Goal: Task Accomplishment & Management: Complete application form

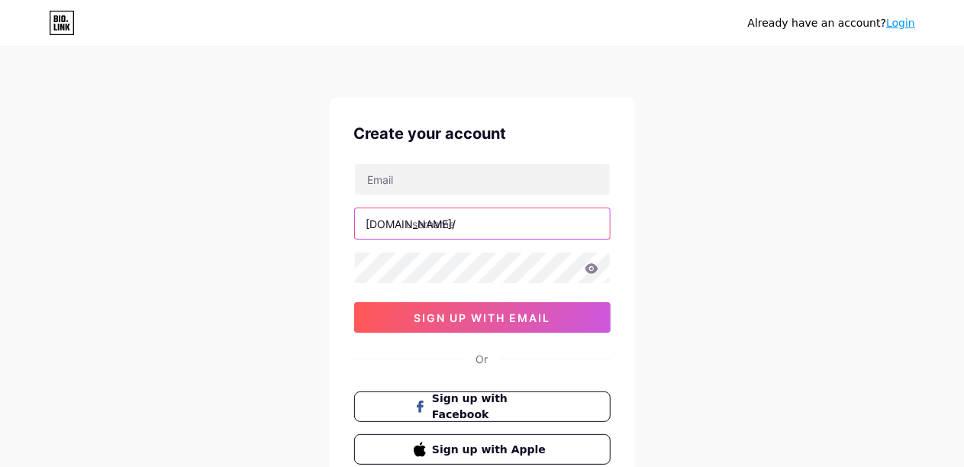
click at [450, 230] on input "text" at bounding box center [482, 223] width 255 height 31
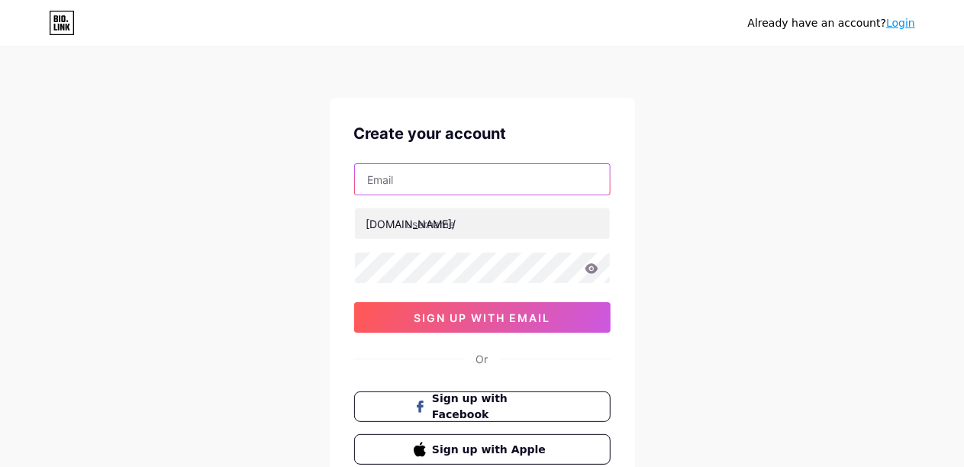
click at [449, 190] on input "text" at bounding box center [482, 179] width 255 height 31
type input "[EMAIL_ADDRESS][DOMAIN_NAME]"
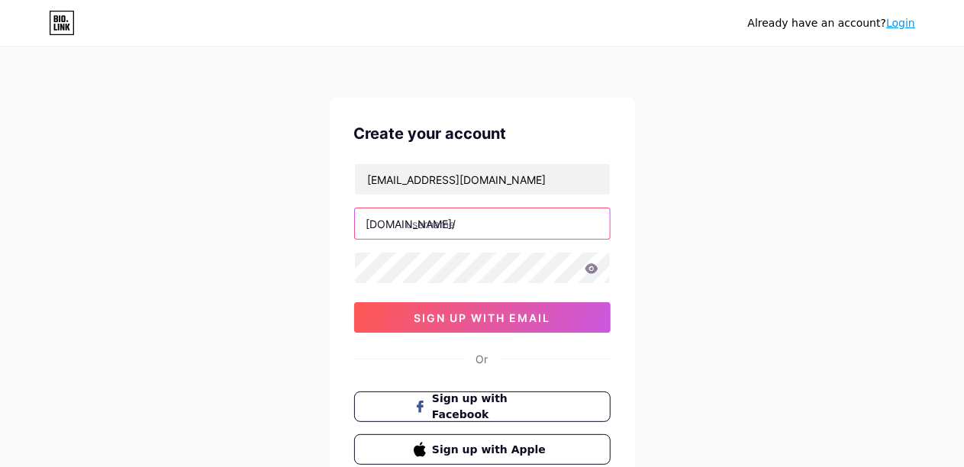
drag, startPoint x: 430, startPoint y: 223, endPoint x: 437, endPoint y: 217, distance: 9.3
click at [429, 223] on input "text" at bounding box center [482, 223] width 255 height 31
paste input "musement"
type input "musement"
drag, startPoint x: 472, startPoint y: 218, endPoint x: 407, endPoint y: 227, distance: 64.6
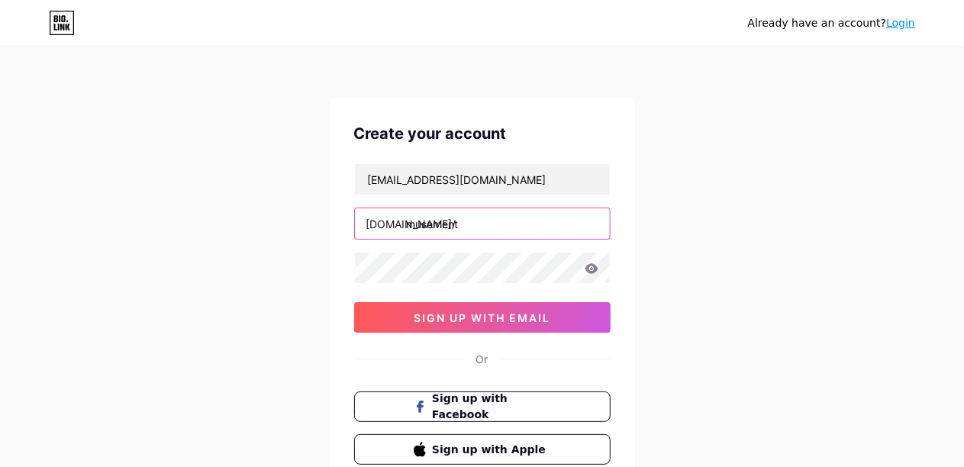
click at [407, 227] on input "musement" at bounding box center [482, 223] width 255 height 31
click at [362, 183] on input "[EMAIL_ADDRESS][DOMAIN_NAME]" at bounding box center [482, 179] width 255 height 31
drag, startPoint x: 440, startPoint y: 178, endPoint x: 364, endPoint y: 181, distance: 75.6
click at [364, 181] on input "[EMAIL_ADDRESS][DOMAIN_NAME]" at bounding box center [482, 179] width 255 height 31
click at [446, 223] on input "text" at bounding box center [482, 223] width 255 height 31
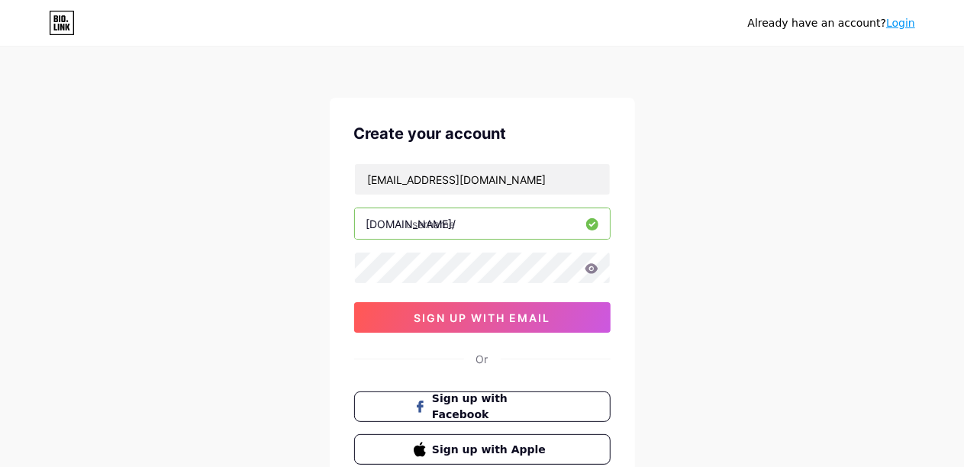
paste input "gtamusement"
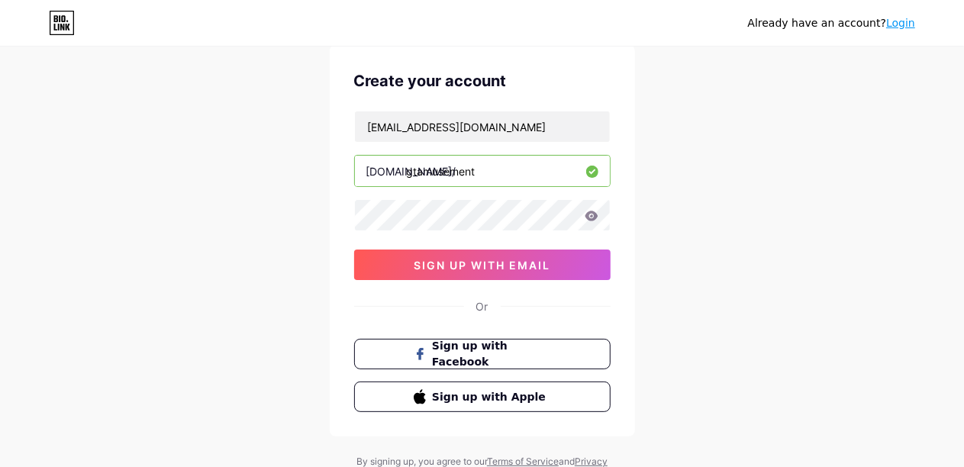
scroll to position [76, 0]
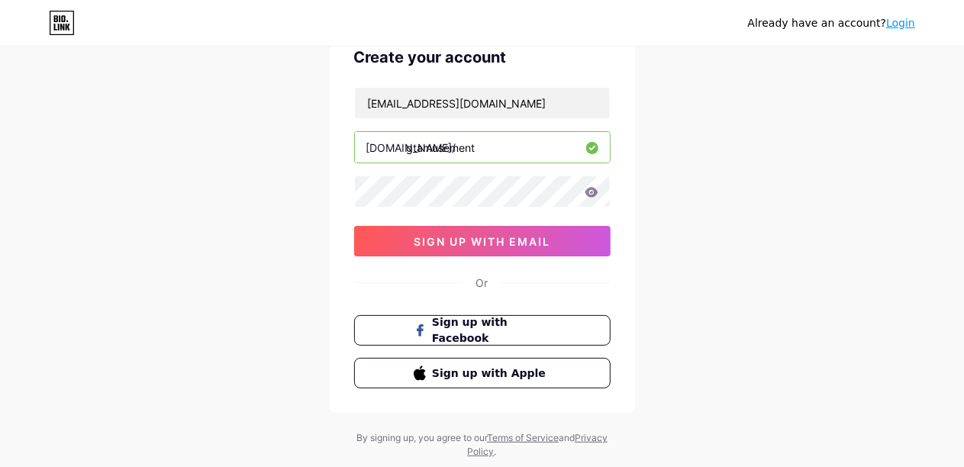
type input "gtamusement"
click at [471, 256] on div "Create your account gtamusement2@gmail.com bio.link/ gtamusement 0cAFcWeA5nITB8…" at bounding box center [482, 216] width 305 height 391
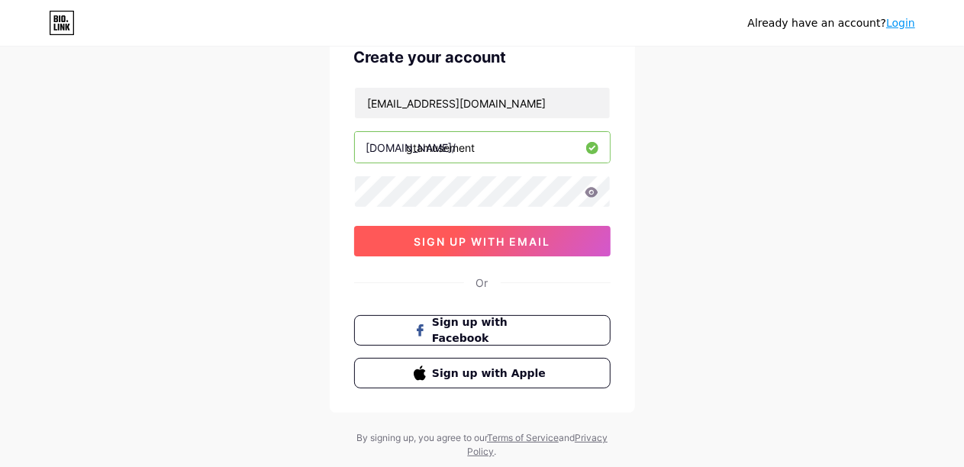
click at [472, 240] on span "sign up with email" at bounding box center [482, 241] width 137 height 13
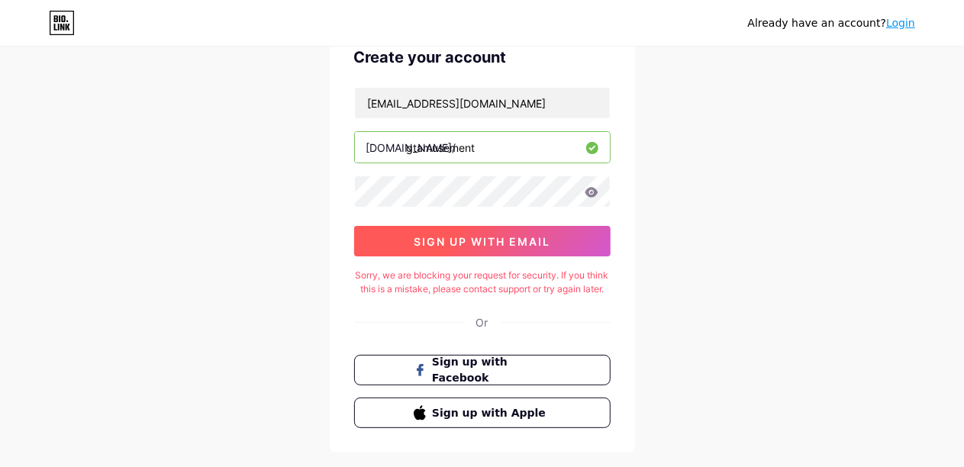
click at [458, 226] on button "sign up with email" at bounding box center [482, 241] width 256 height 31
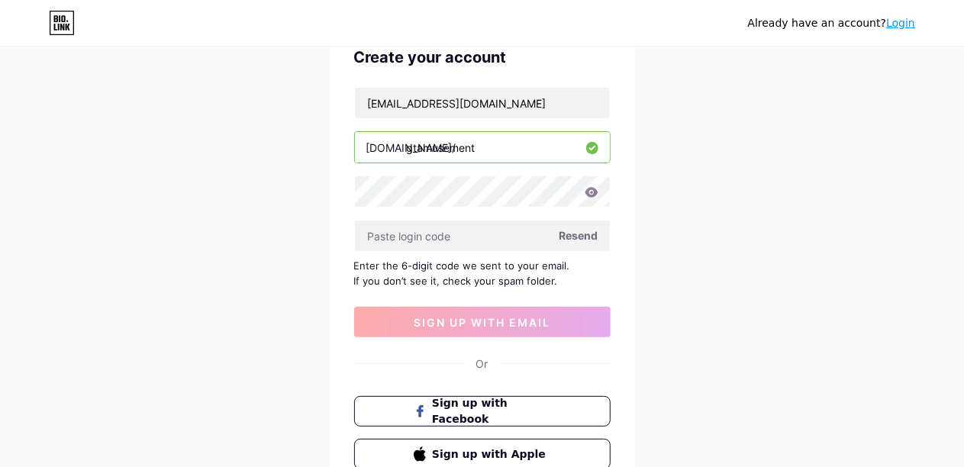
drag, startPoint x: 494, startPoint y: 153, endPoint x: 391, endPoint y: 153, distance: 103.0
click at [391, 153] on div "bio.link/ gtamusement" at bounding box center [482, 147] width 256 height 32
click at [494, 143] on input "gtamusement" at bounding box center [482, 147] width 255 height 31
drag, startPoint x: 517, startPoint y: 105, endPoint x: 362, endPoint y: 113, distance: 155.1
click at [362, 113] on input "[EMAIL_ADDRESS][DOMAIN_NAME]" at bounding box center [482, 103] width 255 height 31
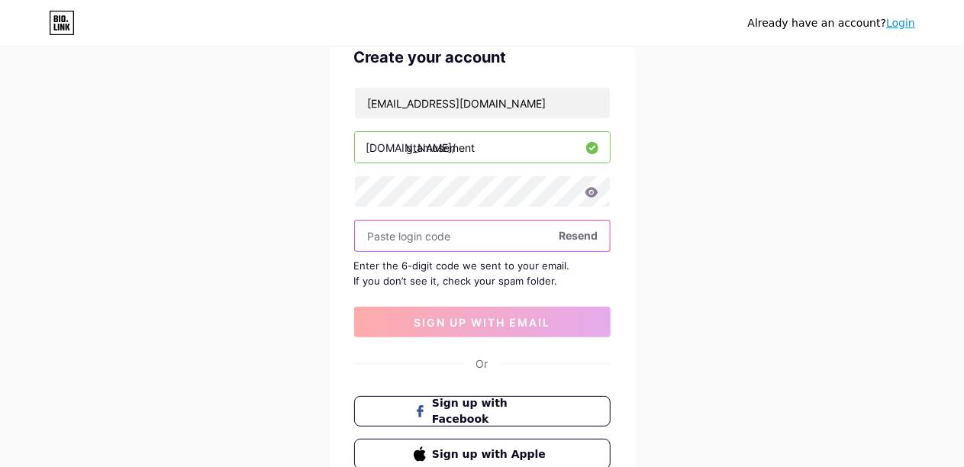
click at [432, 231] on input "text" at bounding box center [482, 236] width 255 height 31
paste input "959500"
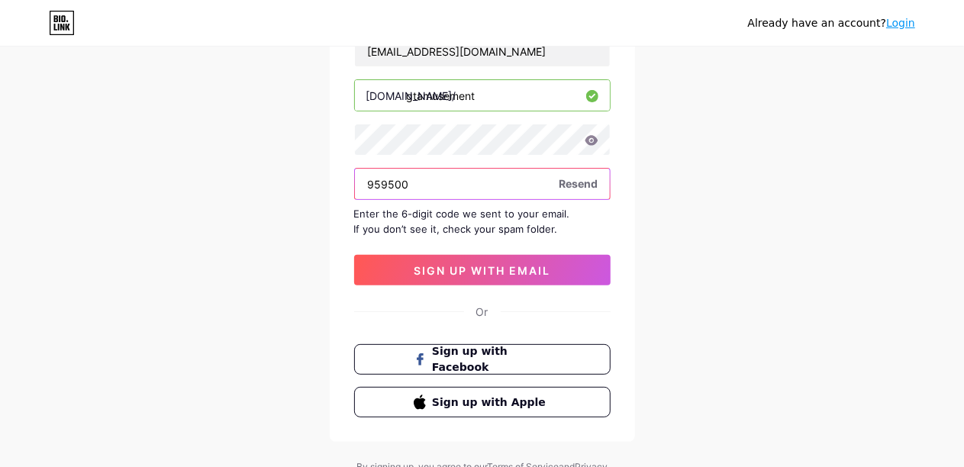
scroll to position [153, 0]
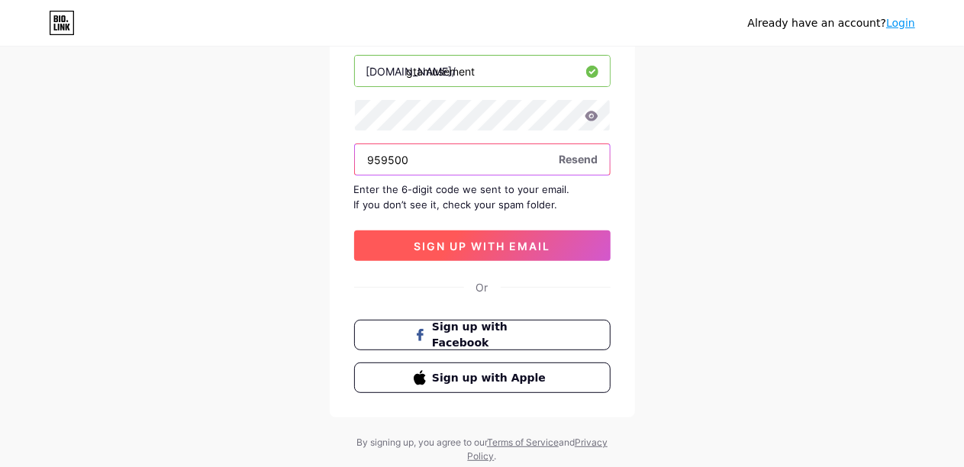
type input "959500"
click at [498, 233] on button "sign up with email" at bounding box center [482, 245] width 256 height 31
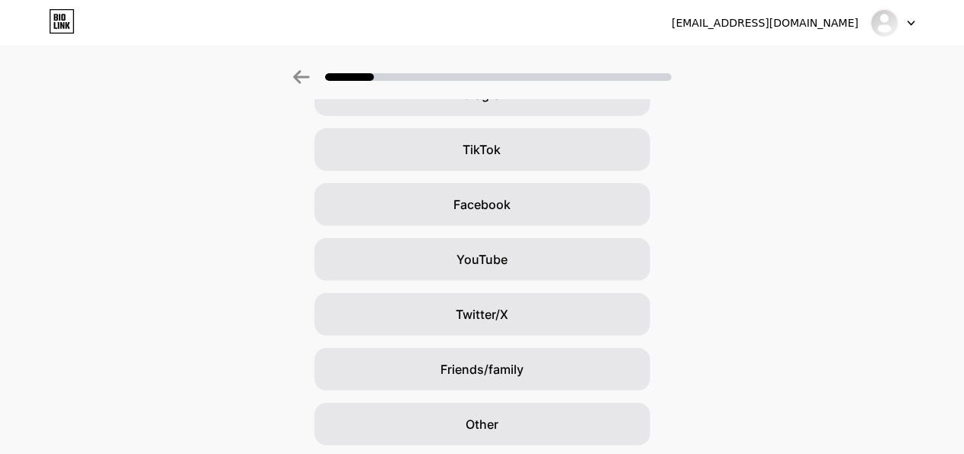
scroll to position [153, 0]
click at [882, 20] on img at bounding box center [884, 23] width 24 height 24
click at [764, 14] on div "[EMAIL_ADDRESS][DOMAIN_NAME]" at bounding box center [792, 22] width 243 height 27
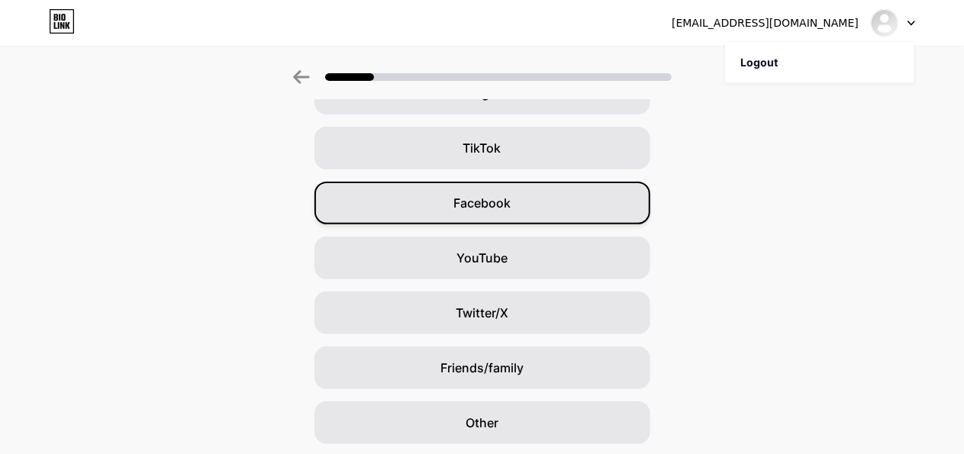
click at [536, 196] on div "Facebook" at bounding box center [482, 203] width 336 height 43
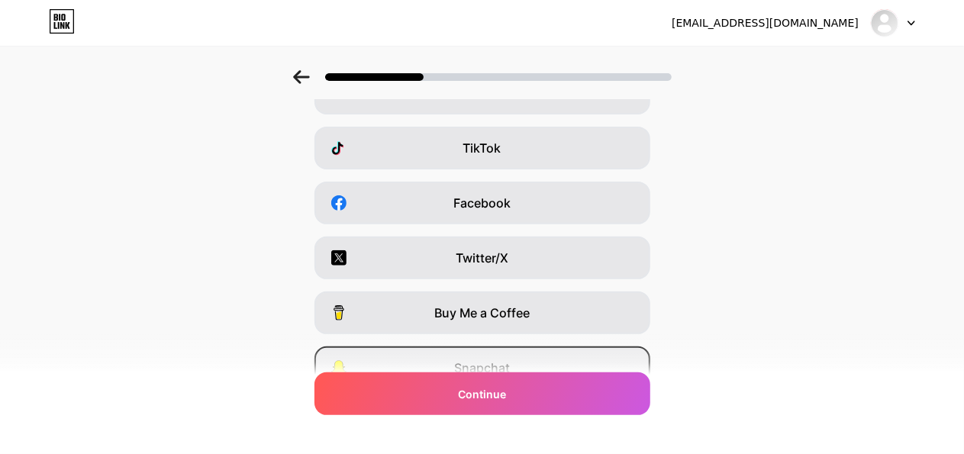
scroll to position [279, 0]
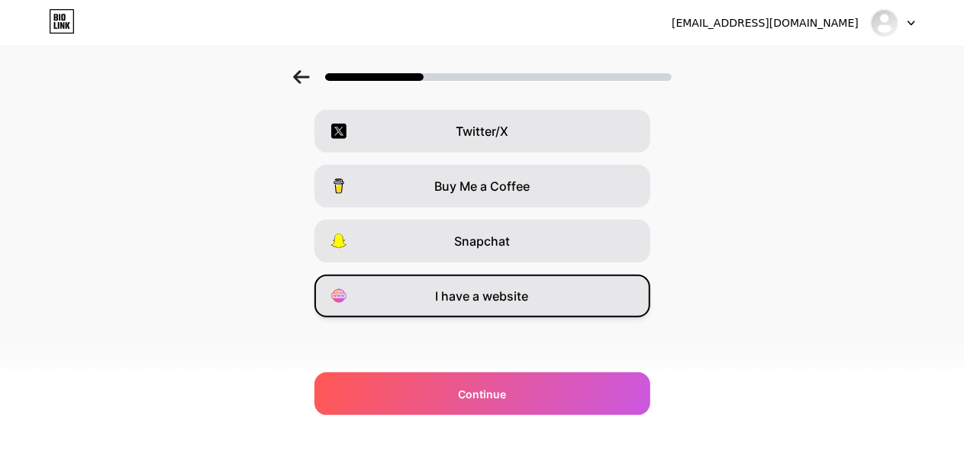
click at [486, 296] on span "I have a website" at bounding box center [482, 296] width 93 height 18
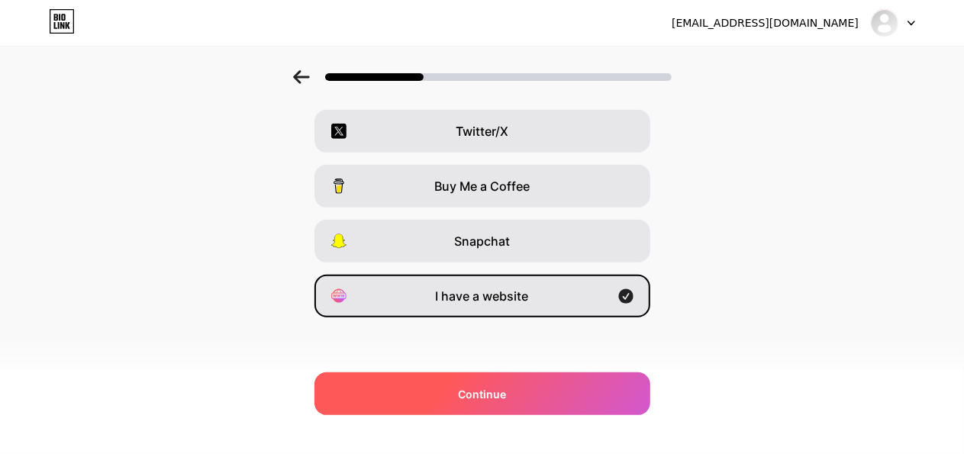
click at [498, 397] on span "Continue" at bounding box center [482, 394] width 48 height 16
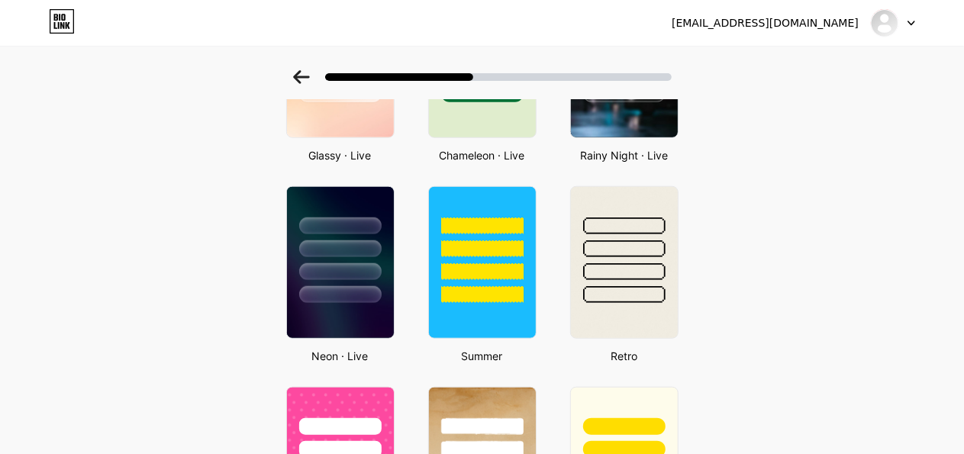
scroll to position [458, 0]
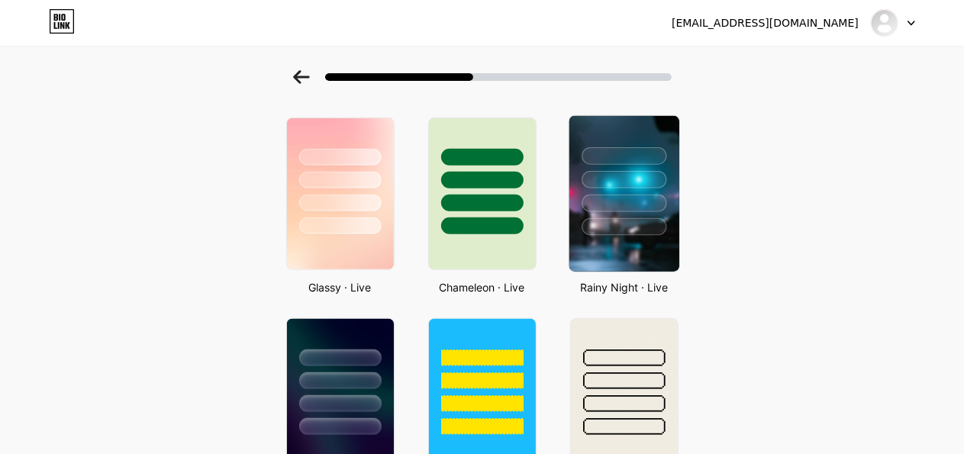
click at [604, 241] on img at bounding box center [623, 194] width 110 height 156
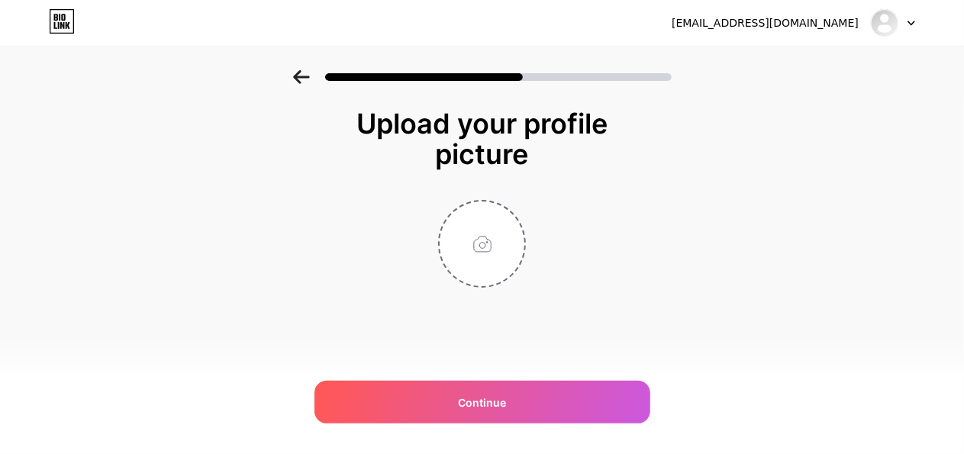
scroll to position [0, 0]
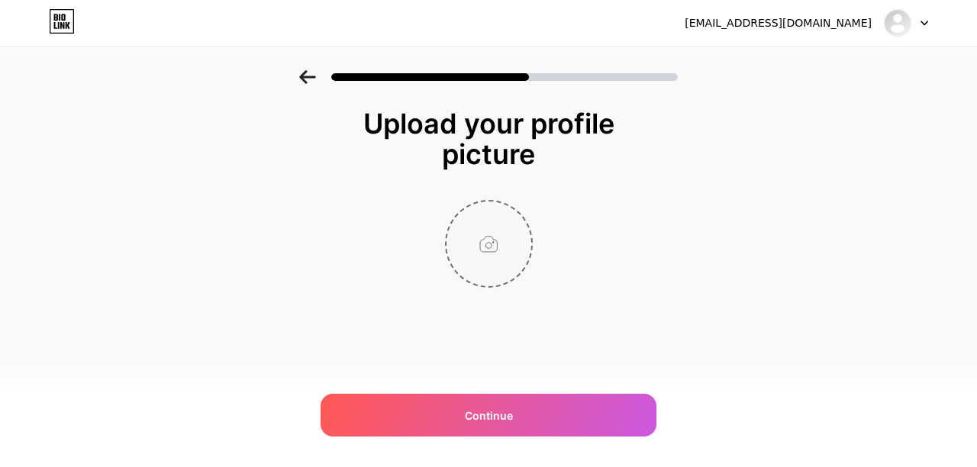
click at [475, 244] on input "file" at bounding box center [488, 243] width 85 height 85
type input "C:\fakepath\gtamusement.png"
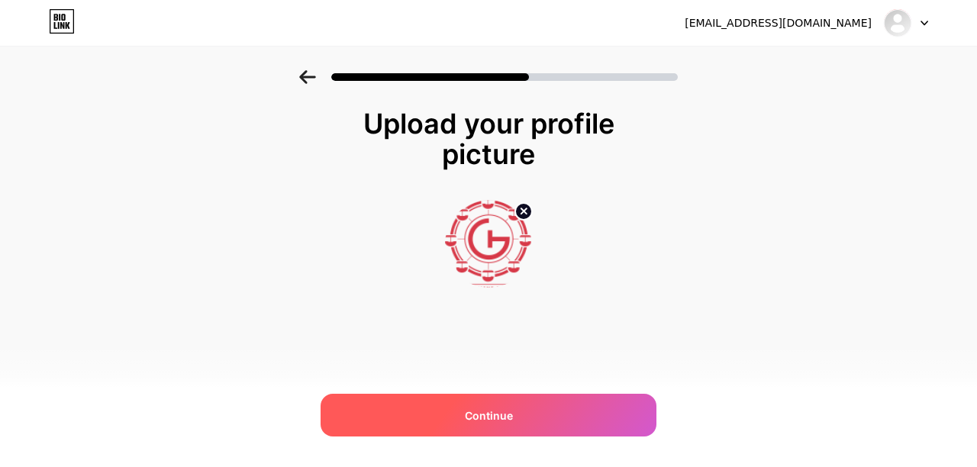
click at [533, 403] on div "Continue" at bounding box center [488, 415] width 336 height 43
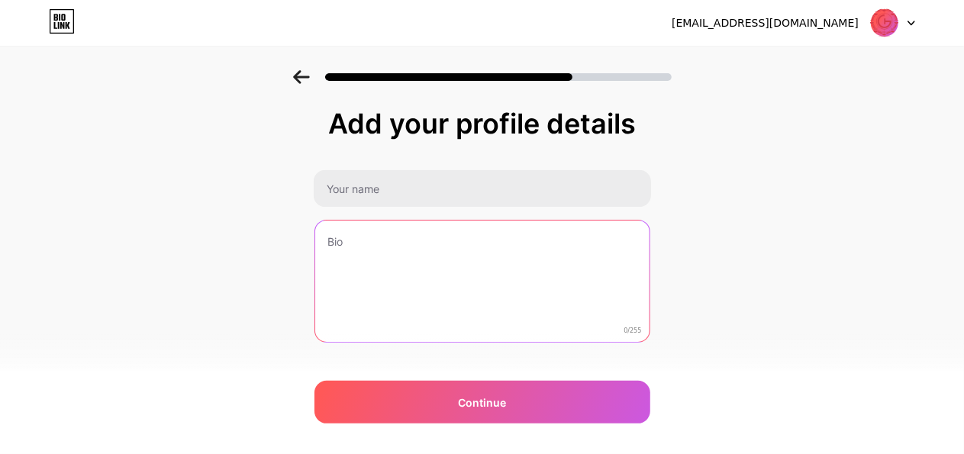
drag, startPoint x: 389, startPoint y: 180, endPoint x: 325, endPoint y: 230, distance: 81.5
paste textarea "Founded in 2014, GT Amusement is a leading provider of used European amusement …"
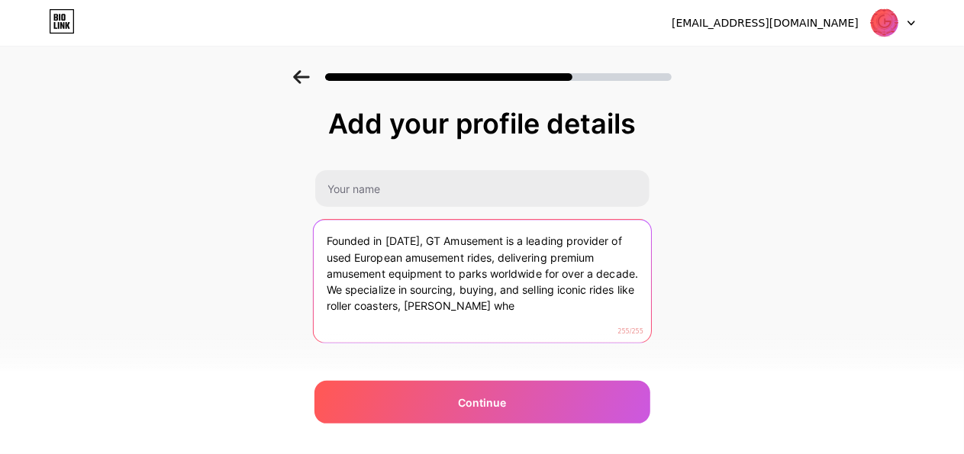
drag, startPoint x: 421, startPoint y: 238, endPoint x: 502, endPoint y: 238, distance: 80.9
click at [502, 238] on textarea "Founded in 2014, GT Amusement is a leading provider of used European amusement …" at bounding box center [481, 282] width 337 height 124
type textarea "Founded in 2014, GT Amusement is a leading provider of used European amusement …"
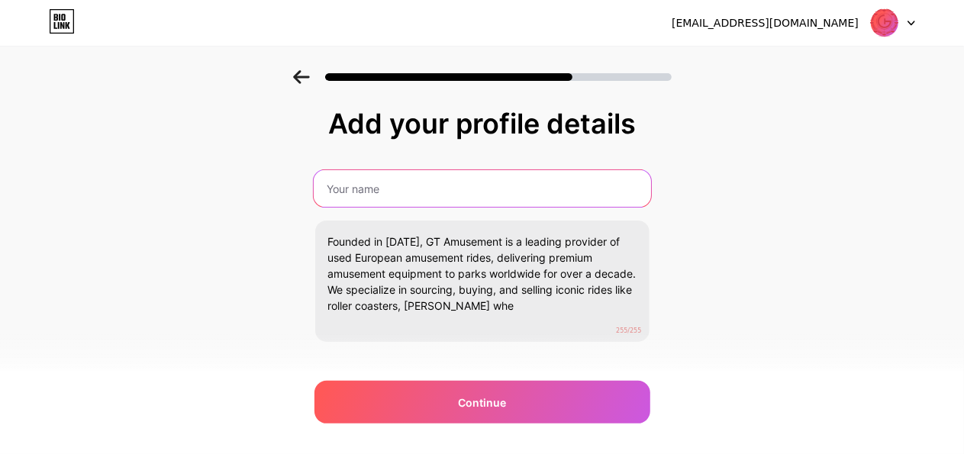
paste input "GT Amusement"
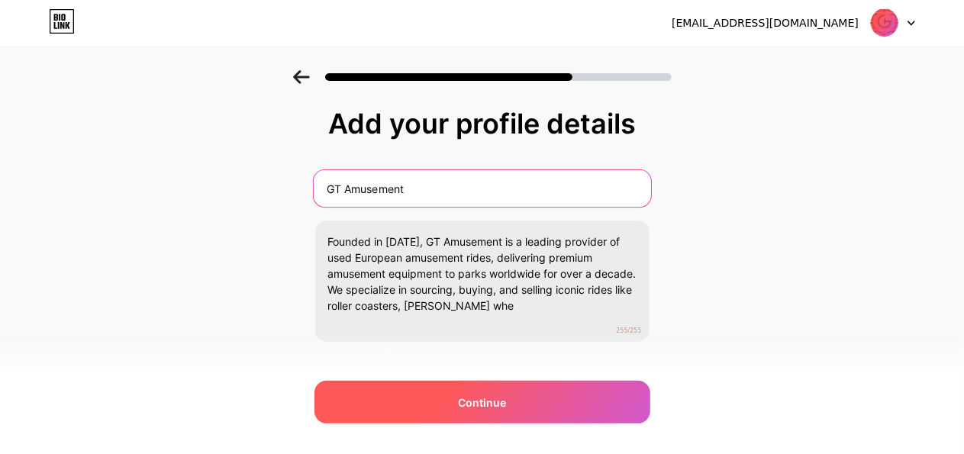
type input "GT Amusement"
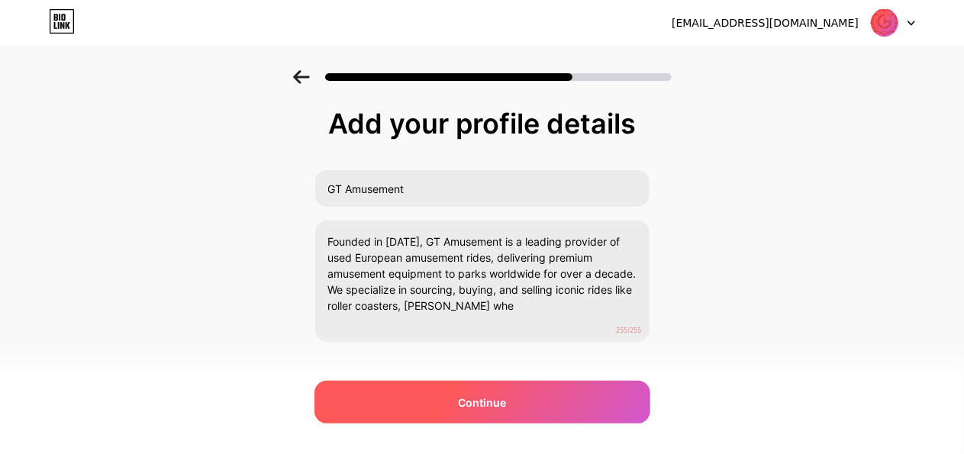
click at [459, 411] on div "Continue" at bounding box center [482, 402] width 336 height 43
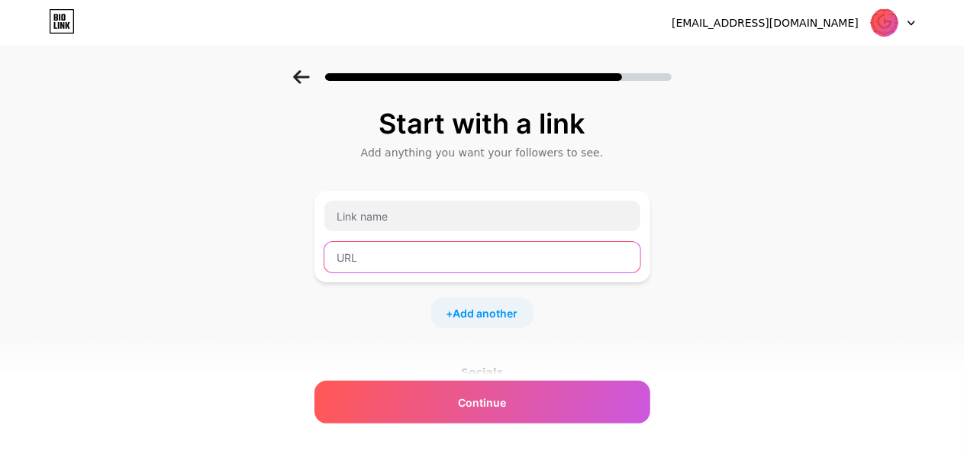
click at [391, 247] on input "text" at bounding box center [482, 257] width 316 height 31
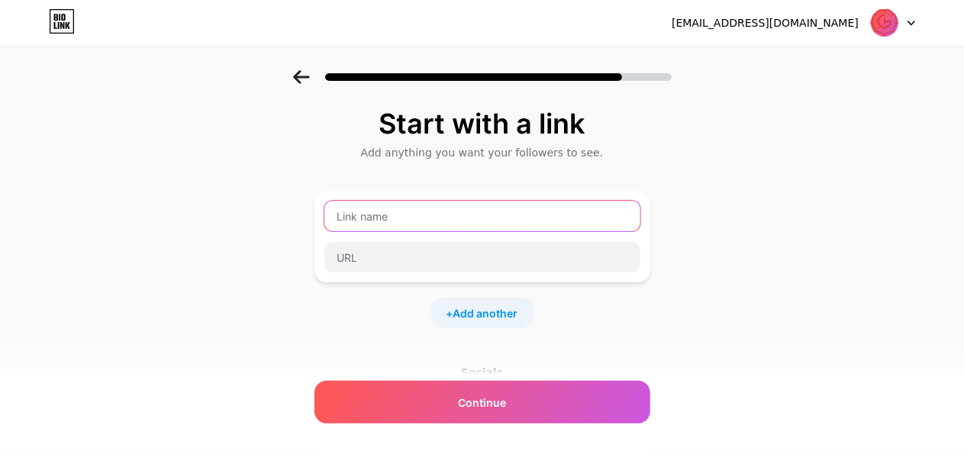
click at [407, 208] on input "text" at bounding box center [482, 216] width 316 height 31
paste input "https://gtamusement.com/"
click at [398, 224] on input "https://gtamusement.com/" at bounding box center [482, 216] width 316 height 31
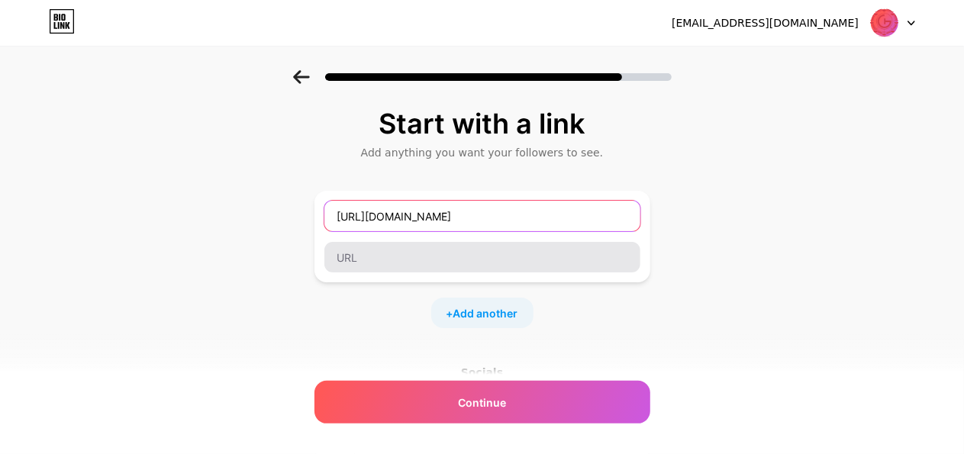
type input "https://gtamusement.com/"
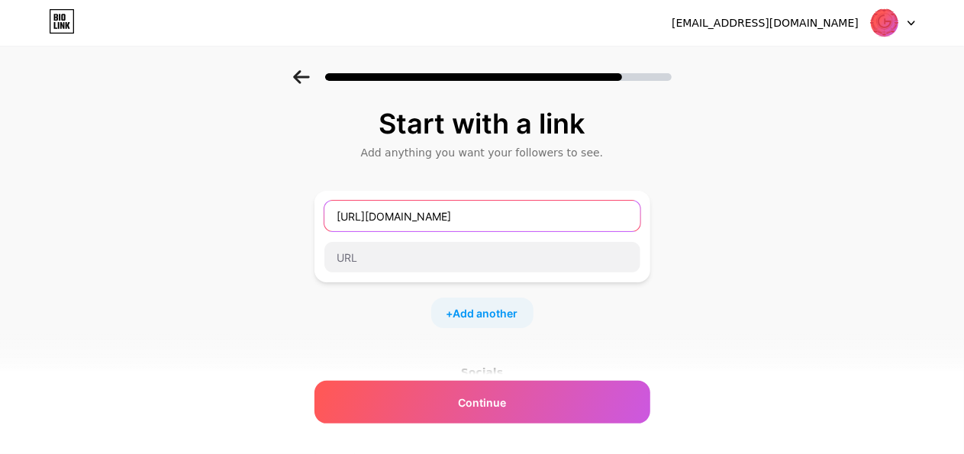
drag, startPoint x: 410, startPoint y: 258, endPoint x: 378, endPoint y: 219, distance: 50.4
click at [378, 221] on input "https://gtamusement.com/" at bounding box center [482, 216] width 316 height 31
click at [378, 218] on input "https://gtamusement.com/" at bounding box center [482, 216] width 316 height 31
click at [380, 218] on input "https://gtamusement.com/" at bounding box center [482, 216] width 316 height 31
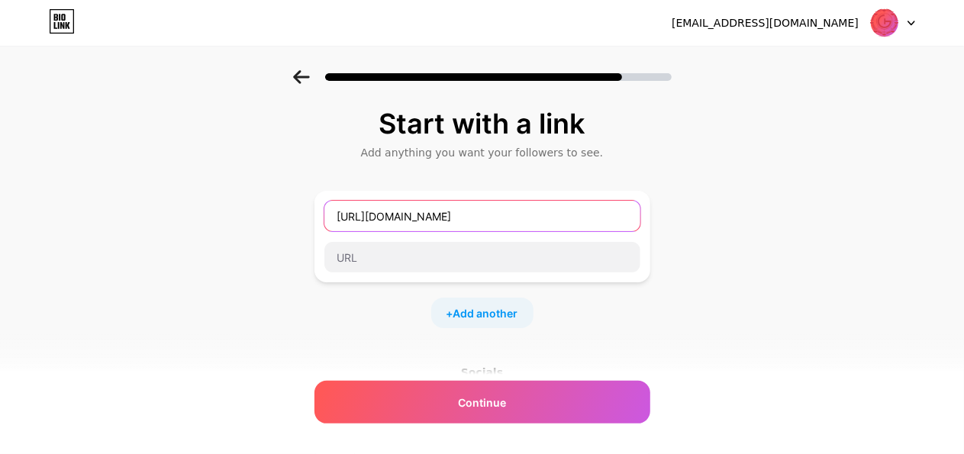
click at [380, 218] on input "https://gtamusement.com/" at bounding box center [482, 216] width 316 height 31
click at [379, 218] on input "https://gtamusement.com/" at bounding box center [482, 216] width 316 height 31
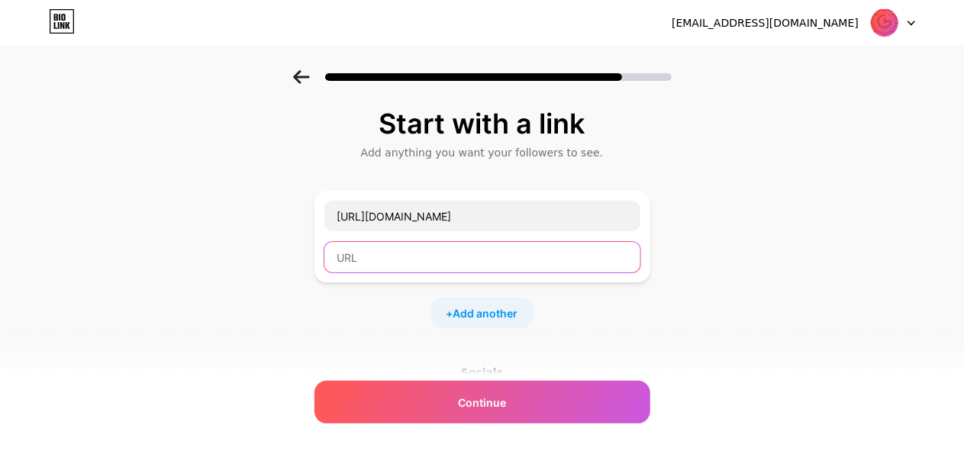
click at [367, 255] on input "text" at bounding box center [482, 257] width 316 height 31
paste input "https://gtamusement.com/"
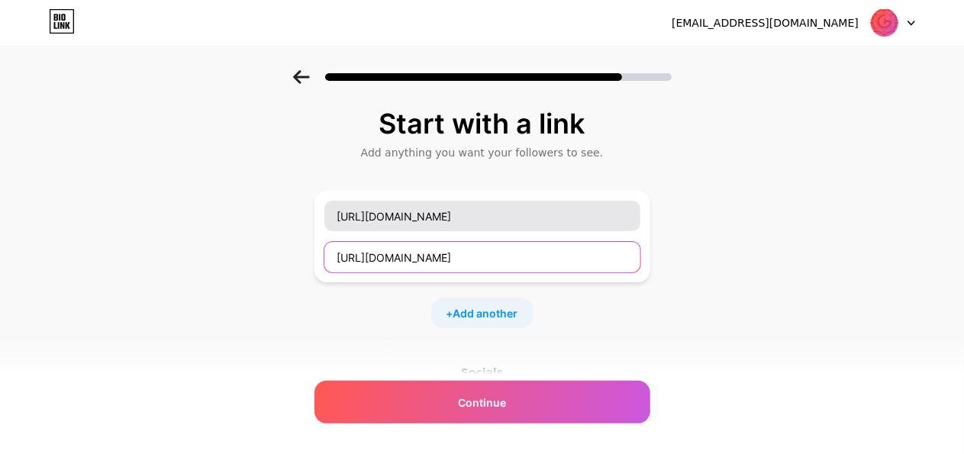
type input "https://gtamusement.com/"
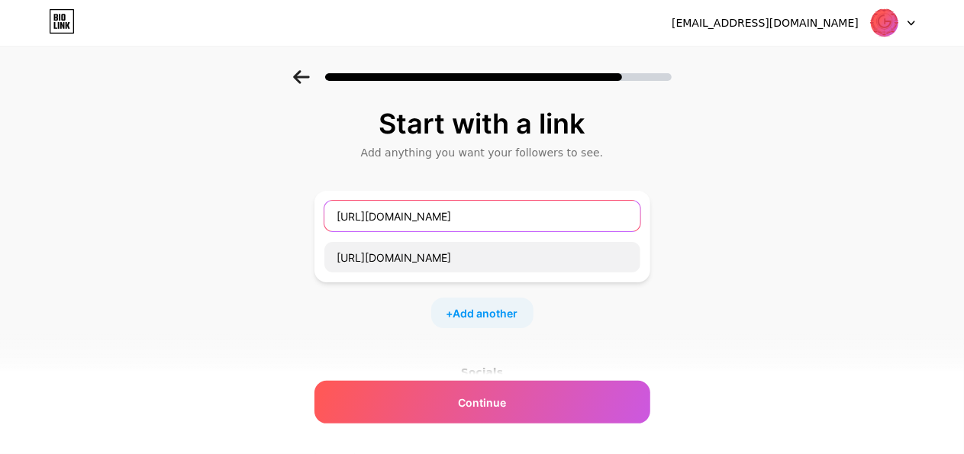
drag, startPoint x: 382, startPoint y: 219, endPoint x: 346, endPoint y: 227, distance: 35.9
click at [346, 227] on input "https://gtamusement.com/" at bounding box center [482, 216] width 316 height 31
click at [474, 216] on input "gtamusement.com/" at bounding box center [482, 216] width 316 height 31
type input "gtamusement"
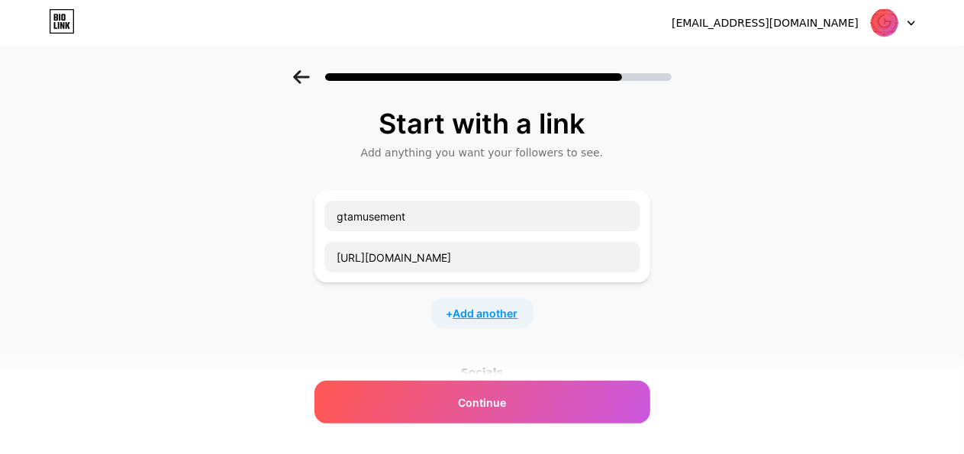
click at [494, 318] on span "Add another" at bounding box center [485, 313] width 65 height 16
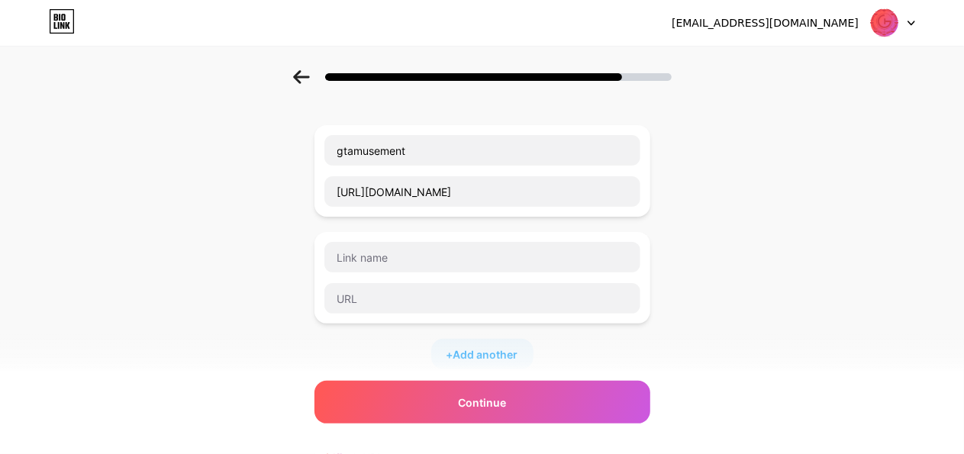
scroll to position [153, 0]
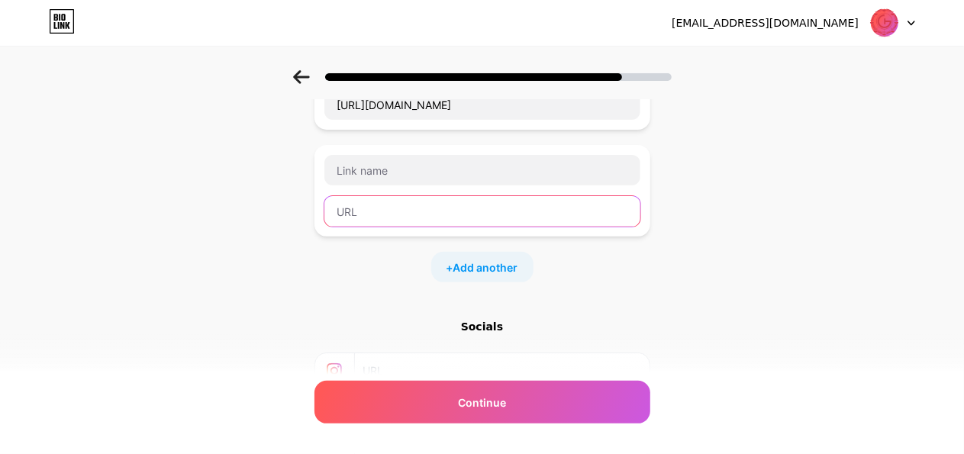
click at [371, 223] on input "text" at bounding box center [482, 211] width 316 height 31
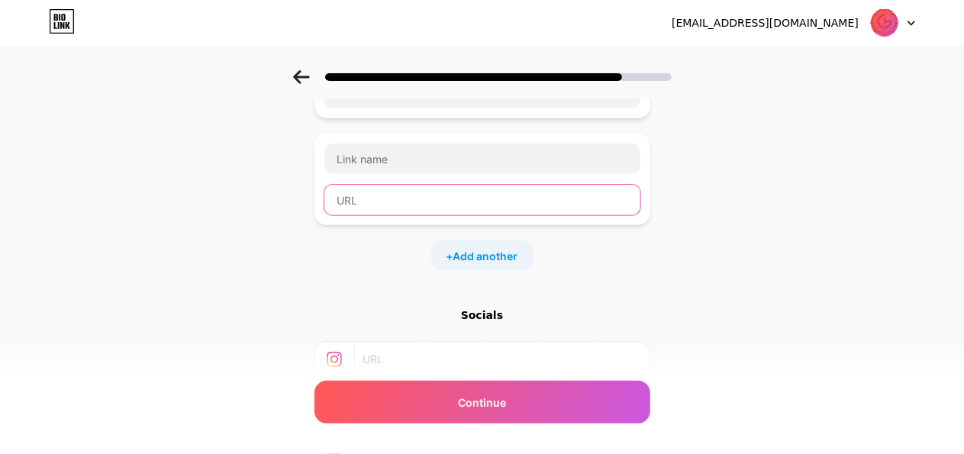
scroll to position [240, 0]
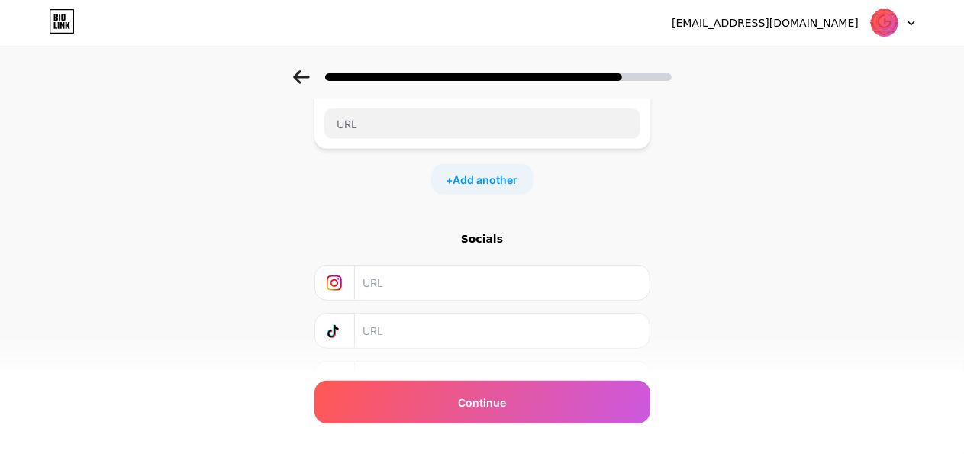
click at [383, 284] on input "text" at bounding box center [500, 283] width 277 height 34
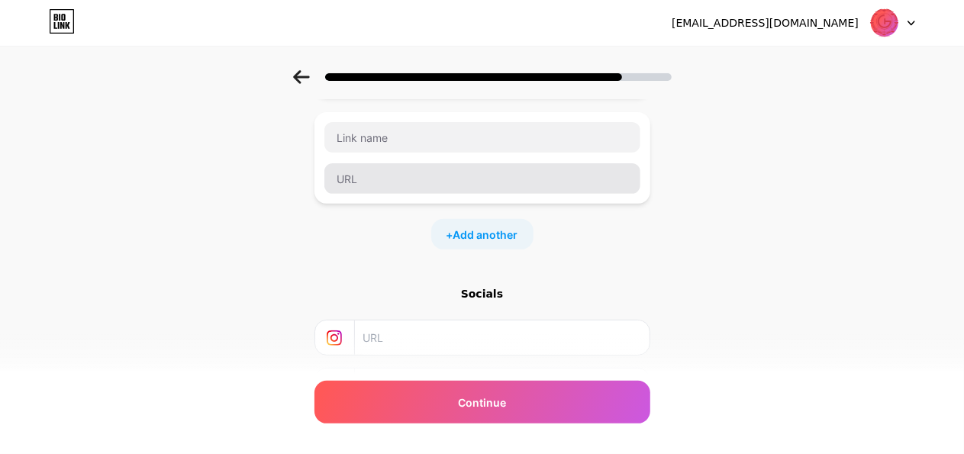
scroll to position [88, 0]
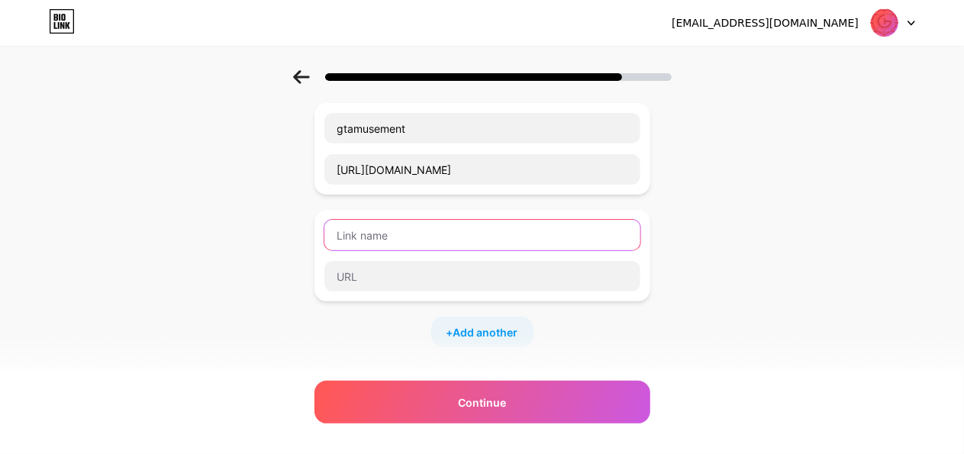
click at [398, 238] on input "text" at bounding box center [482, 235] width 316 height 31
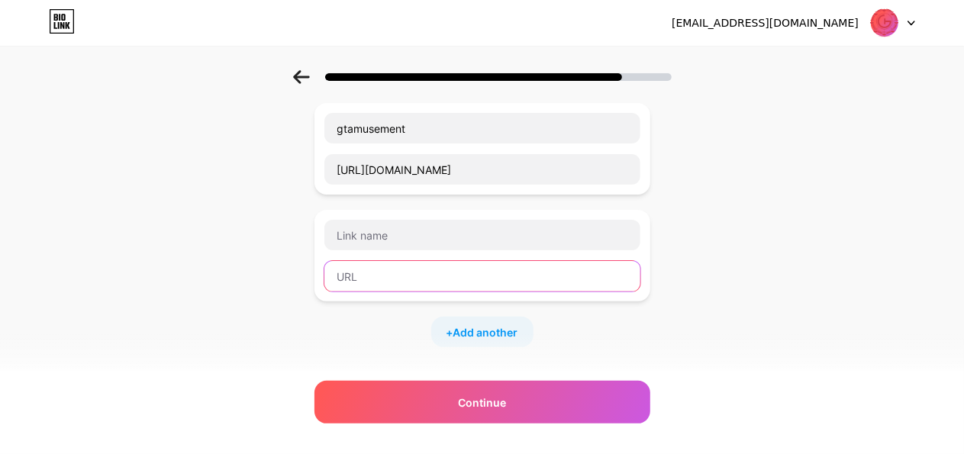
paste input "https://www.facebook.com/GTAmusementService"
click at [433, 286] on input "https://www.facebook.com/GTAmusementService" at bounding box center [482, 276] width 316 height 31
click at [431, 281] on input "https://www.facebook.com/GTAmusementService" at bounding box center [482, 276] width 316 height 31
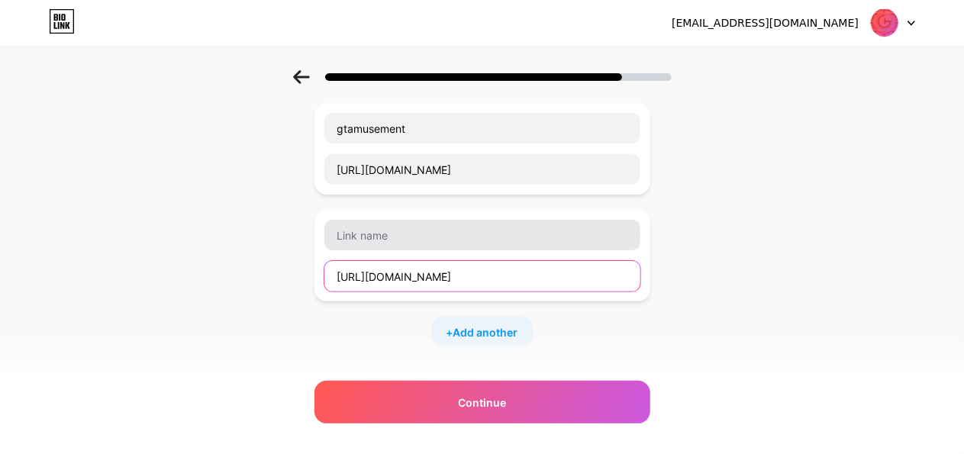
type input "https://www.facebook.com/GTAmusementService"
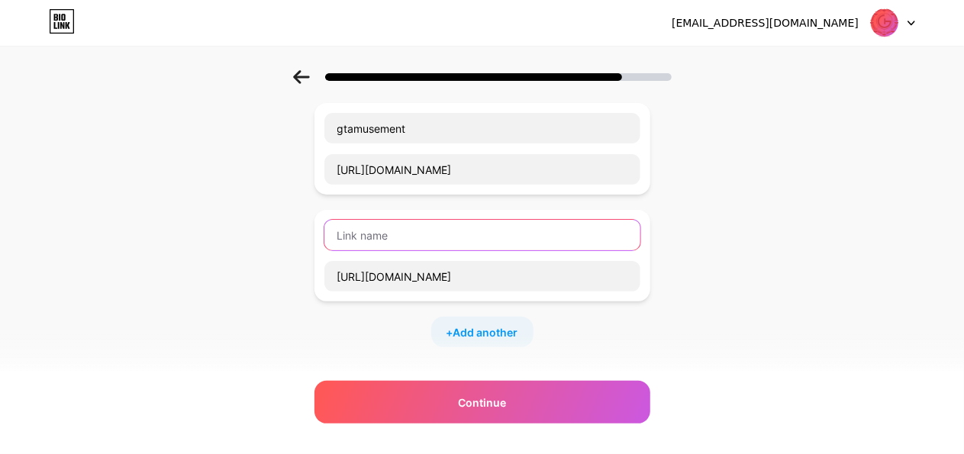
click at [433, 224] on input "text" at bounding box center [482, 235] width 316 height 31
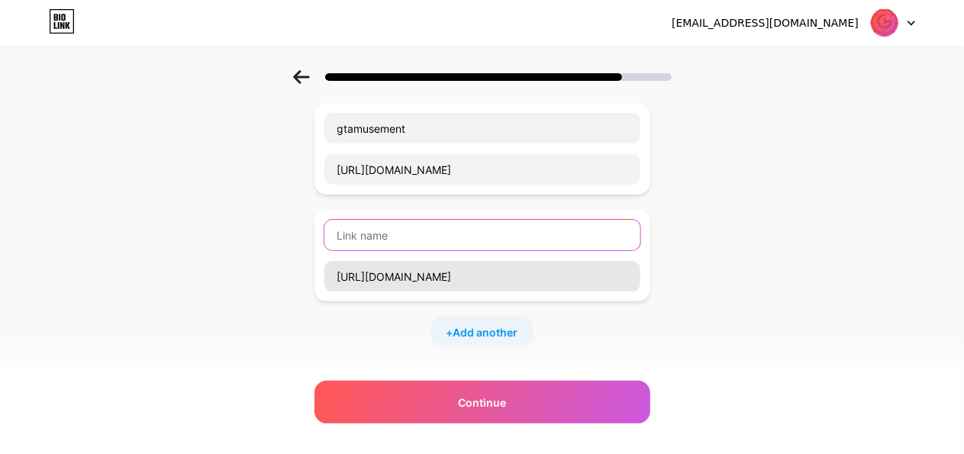
paste input "facebook"
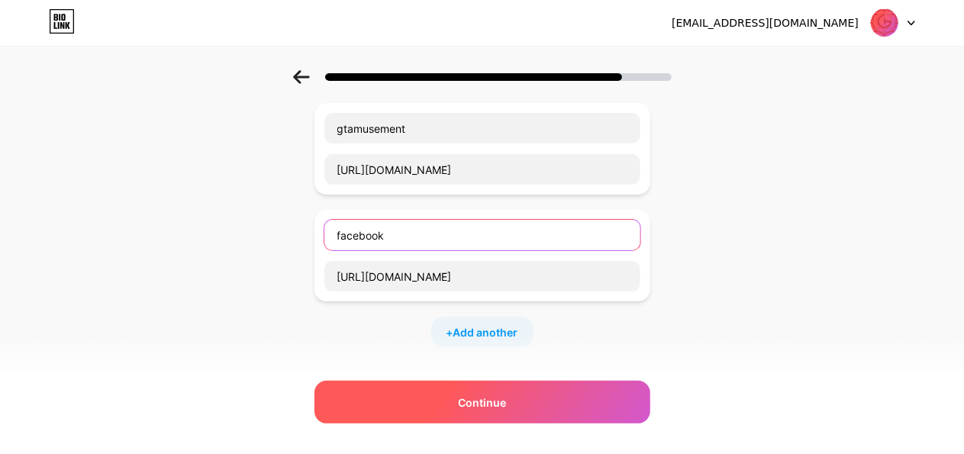
type input "facebook"
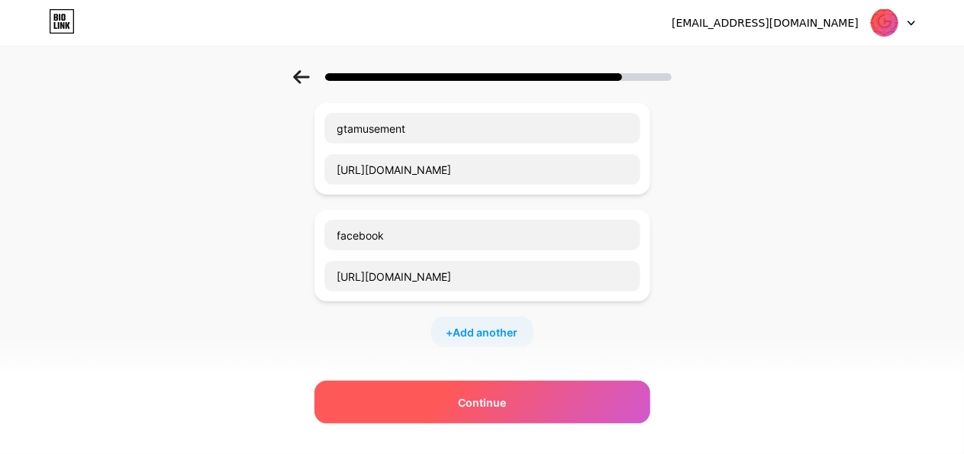
click at [506, 400] on span "Continue" at bounding box center [482, 402] width 48 height 16
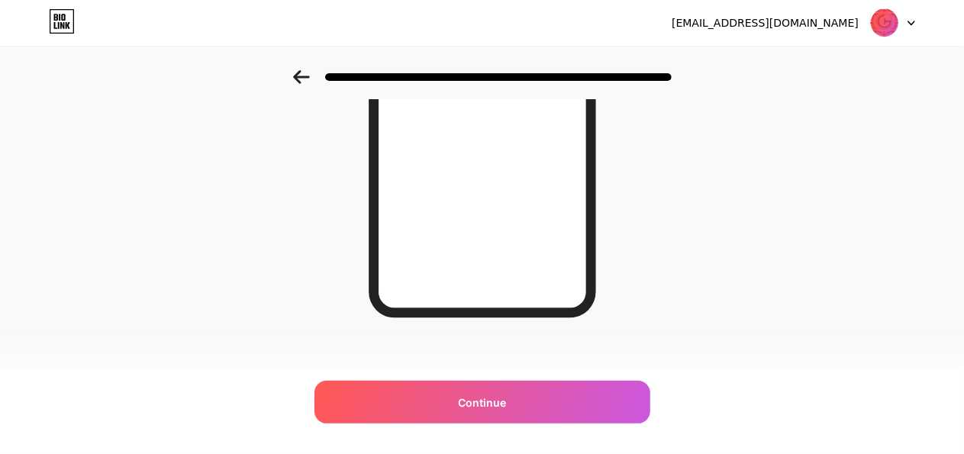
scroll to position [153, 0]
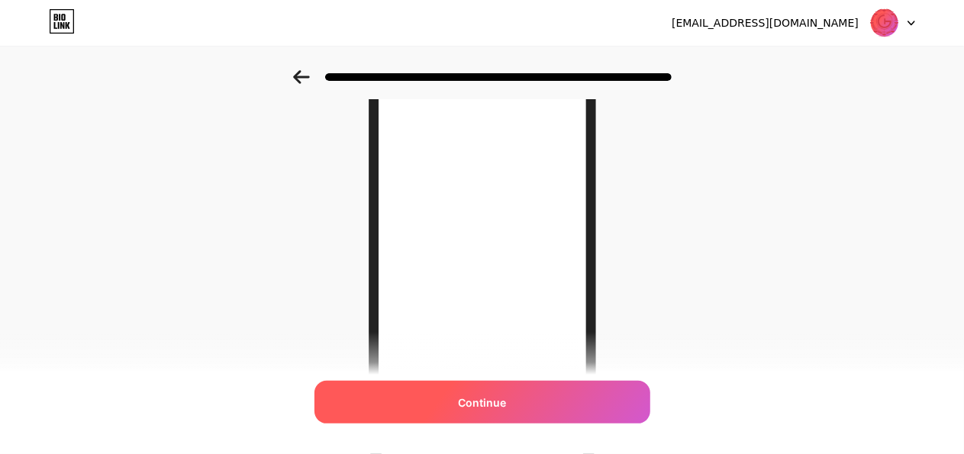
click at [494, 401] on span "Continue" at bounding box center [482, 402] width 48 height 16
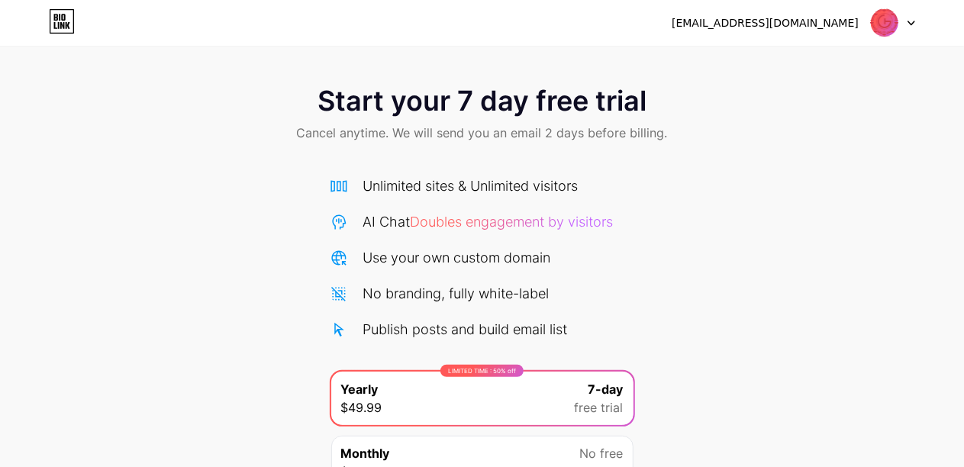
click at [894, 30] on img at bounding box center [884, 22] width 29 height 29
click at [729, 162] on div "Start your 7 day free trial Cancel anytime. We will send you an email 2 days be…" at bounding box center [482, 311] width 964 height 483
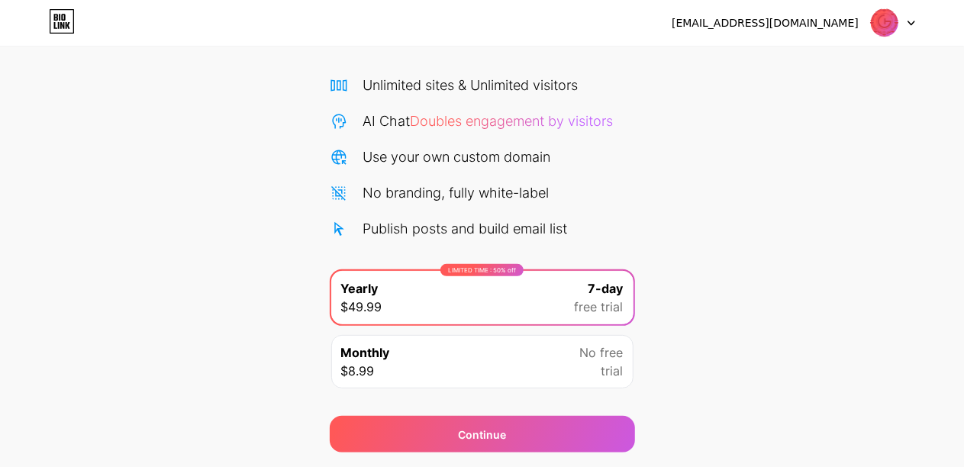
scroll to position [147, 0]
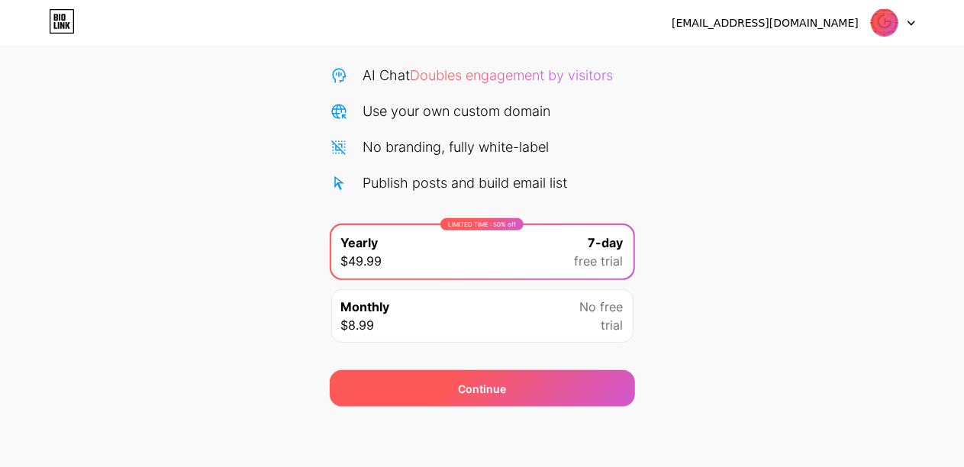
click at [449, 382] on div "Continue" at bounding box center [482, 388] width 305 height 37
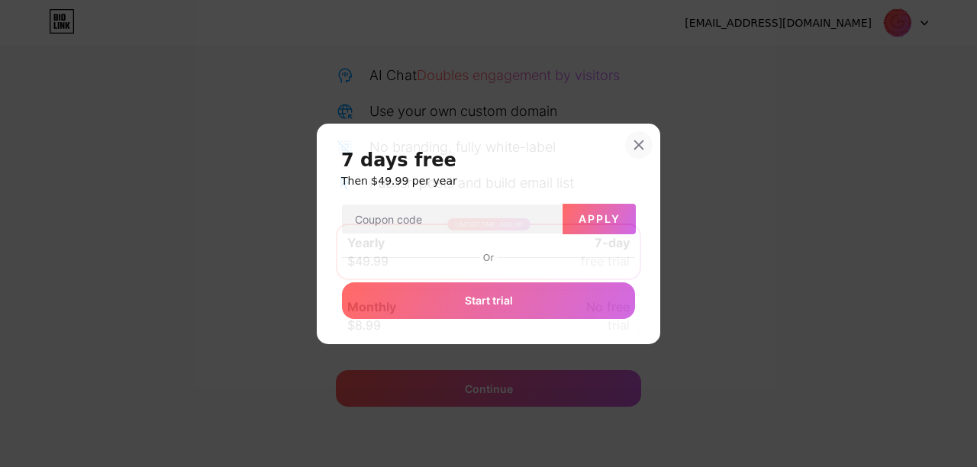
click at [633, 149] on icon at bounding box center [639, 145] width 12 height 12
